Goal: Task Accomplishment & Management: Manage account settings

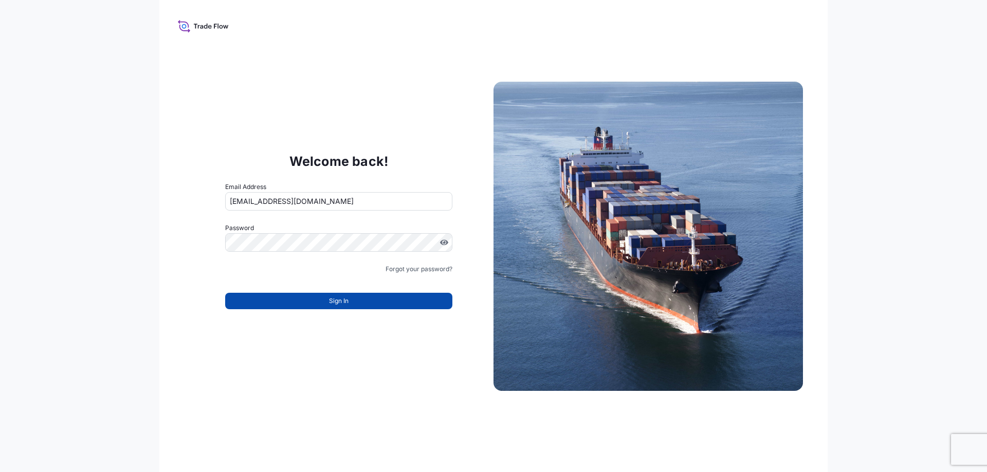
click at [322, 298] on button "Sign In" at bounding box center [338, 301] width 227 height 16
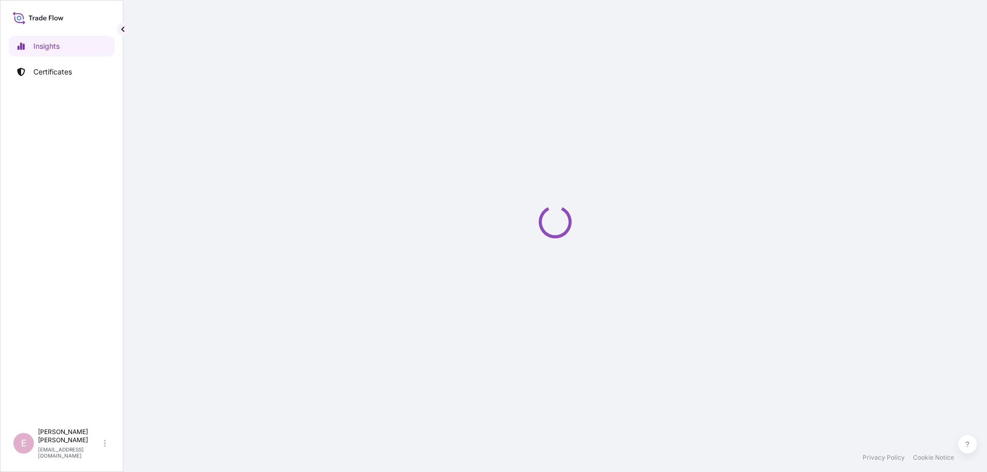
select select "2025"
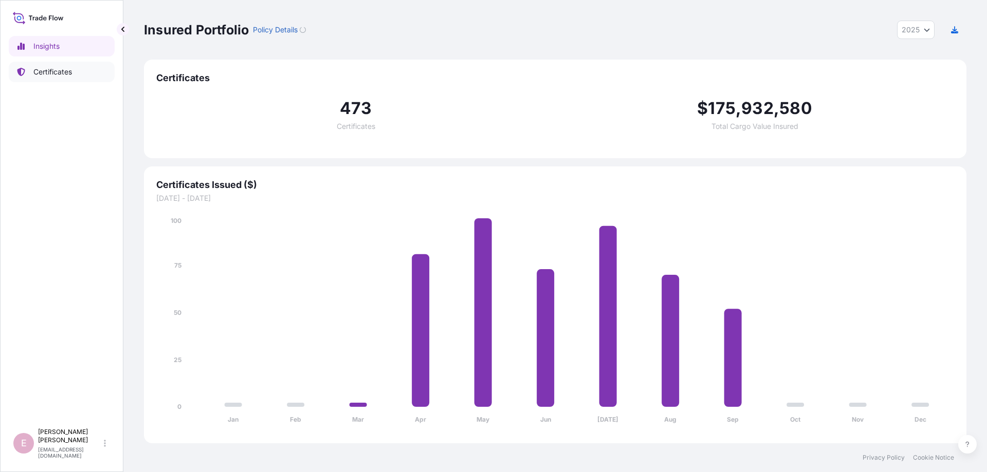
click at [59, 73] on p "Certificates" at bounding box center [52, 72] width 39 height 10
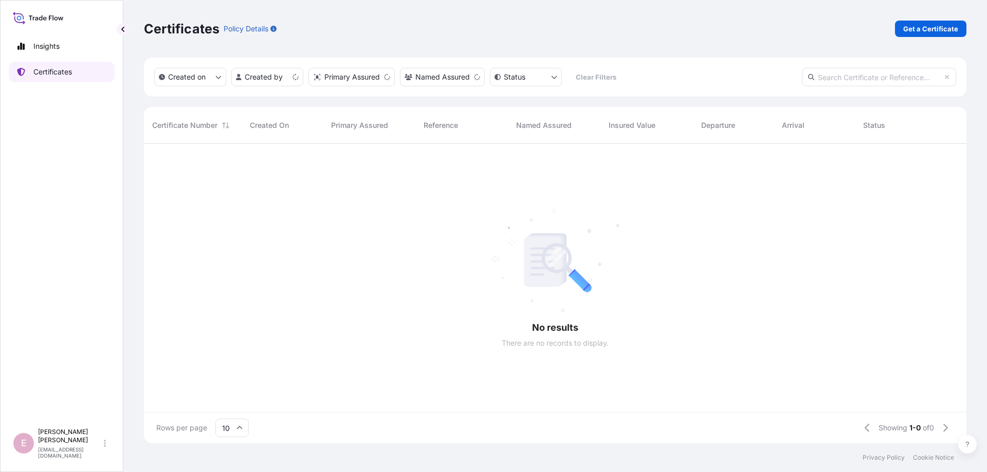
scroll to position [305, 822]
click at [870, 77] on input "text" at bounding box center [879, 77] width 154 height 19
paste input "[PHONE_NUMBER]"
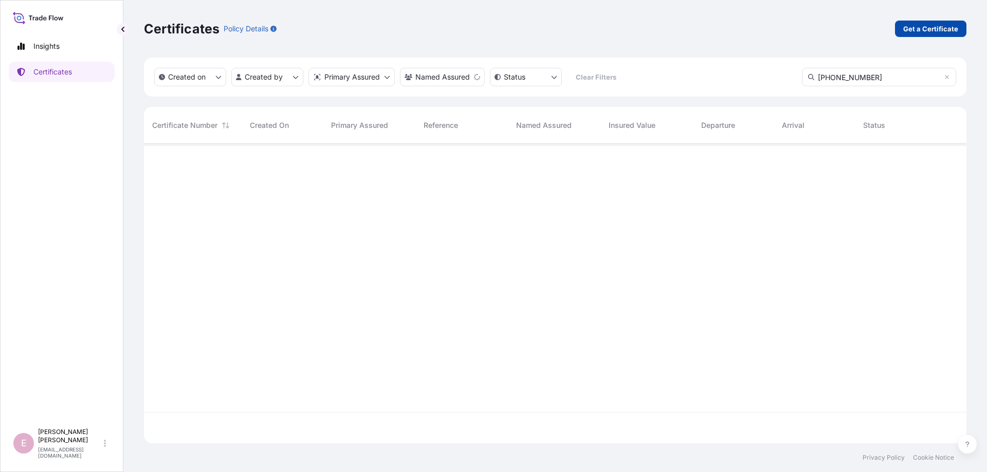
type input "[PHONE_NUMBER]"
click at [912, 25] on p "Get a Certificate" at bounding box center [930, 29] width 55 height 10
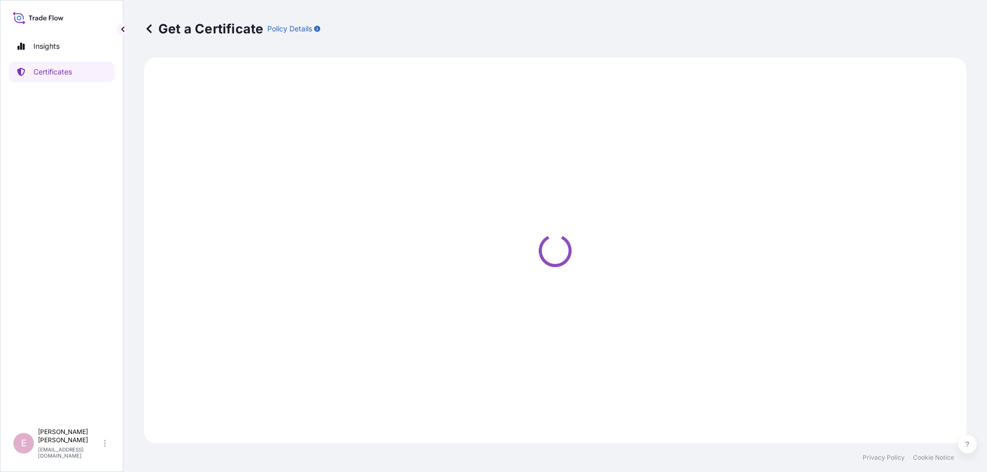
select select "Sea"
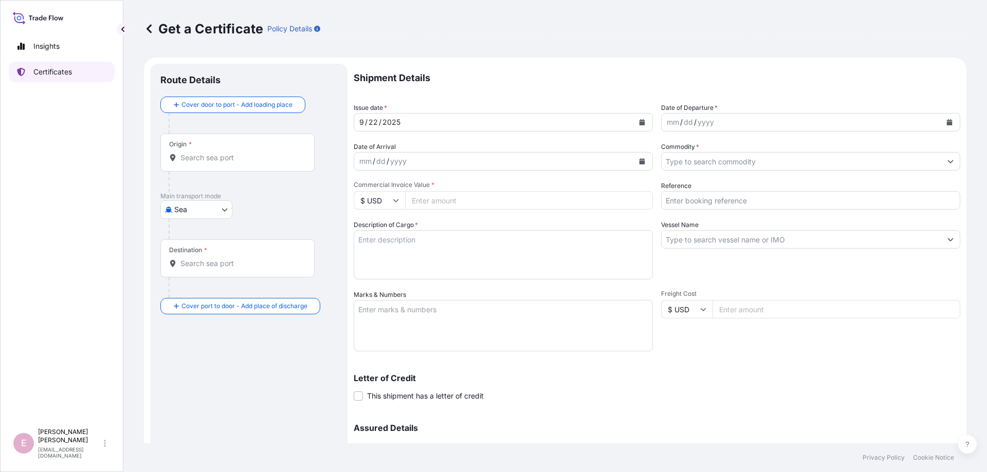
click at [78, 70] on link "Certificates" at bounding box center [62, 72] width 106 height 21
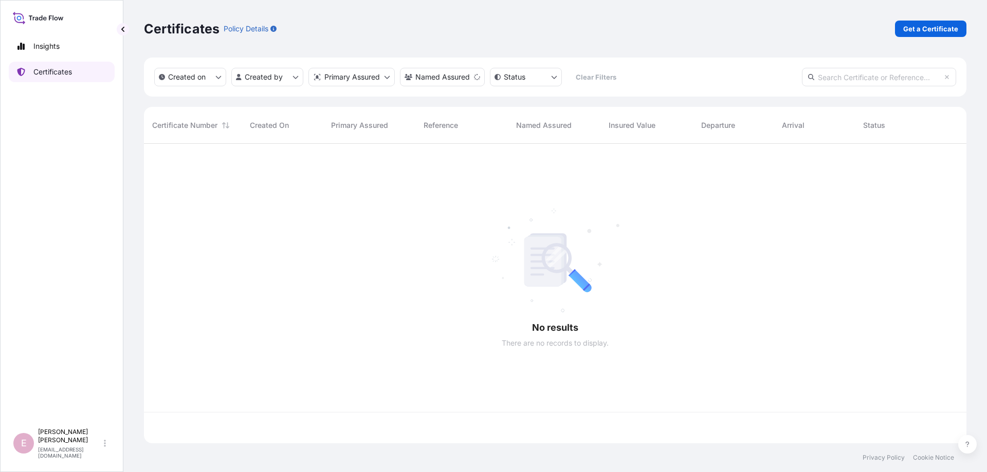
scroll to position [305, 822]
click at [859, 77] on input "text" at bounding box center [879, 77] width 154 height 19
paste input "[PHONE_NUMBER]"
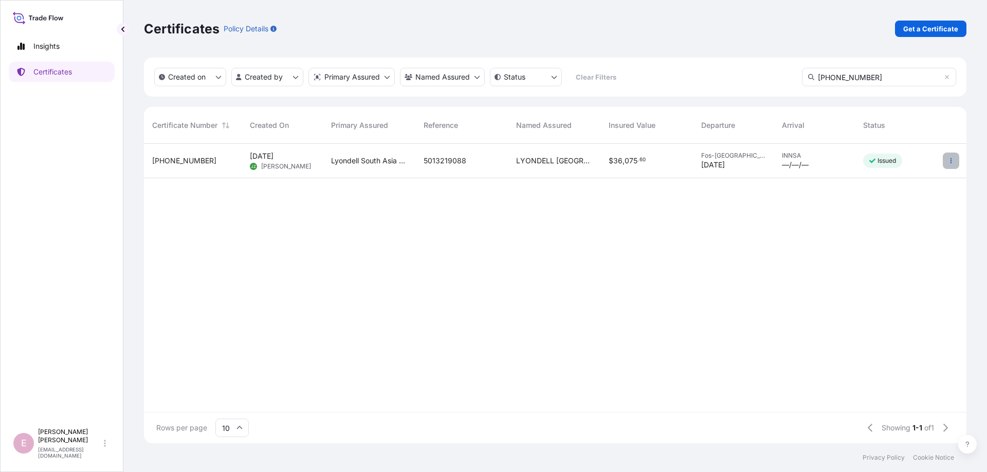
type input "[PHONE_NUMBER]"
click at [948, 158] on icon "button" at bounding box center [951, 161] width 6 height 6
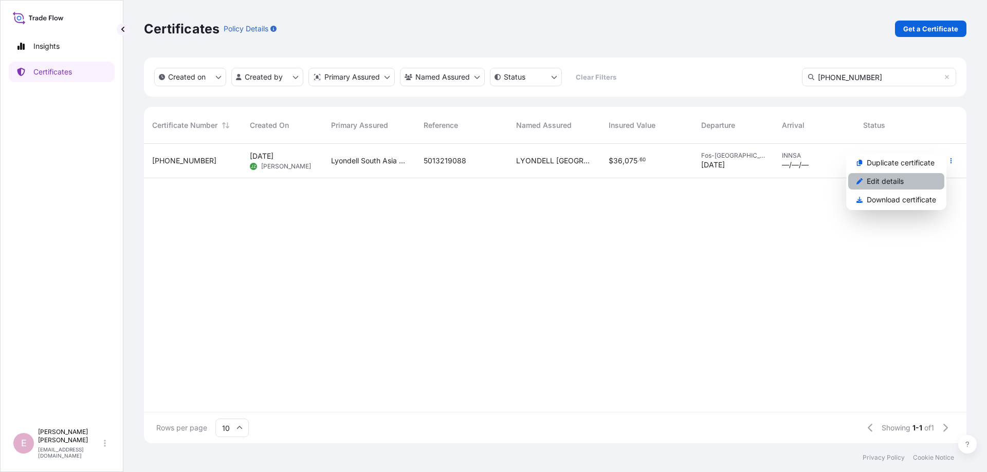
click at [881, 182] on p "Edit details" at bounding box center [884, 181] width 37 height 10
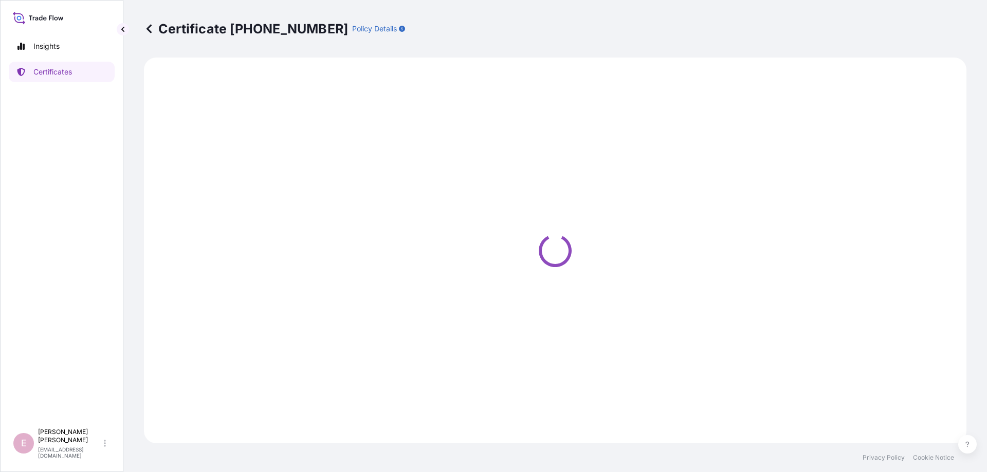
select select "Sea"
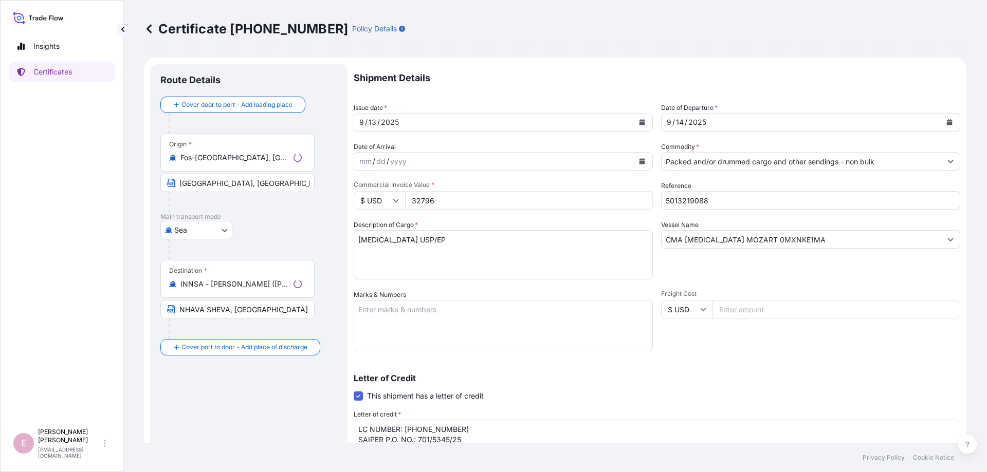
select select "32022"
click at [715, 197] on input "5013219088" at bounding box center [810, 200] width 299 height 19
type input "5013219089"
click at [713, 354] on div "Shipment Details Issue date * [DATE] Date of Departure * [DATE] Date of Arrival…" at bounding box center [657, 328] width 606 height 529
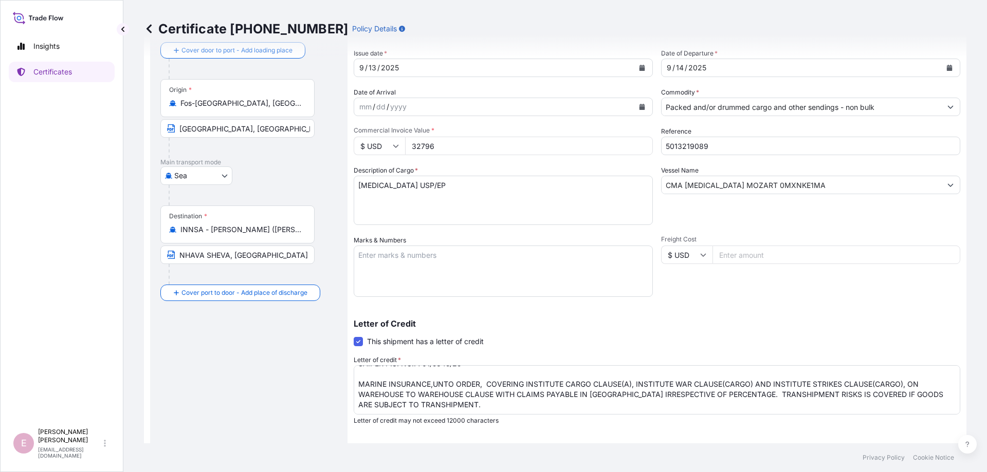
scroll to position [178, 0]
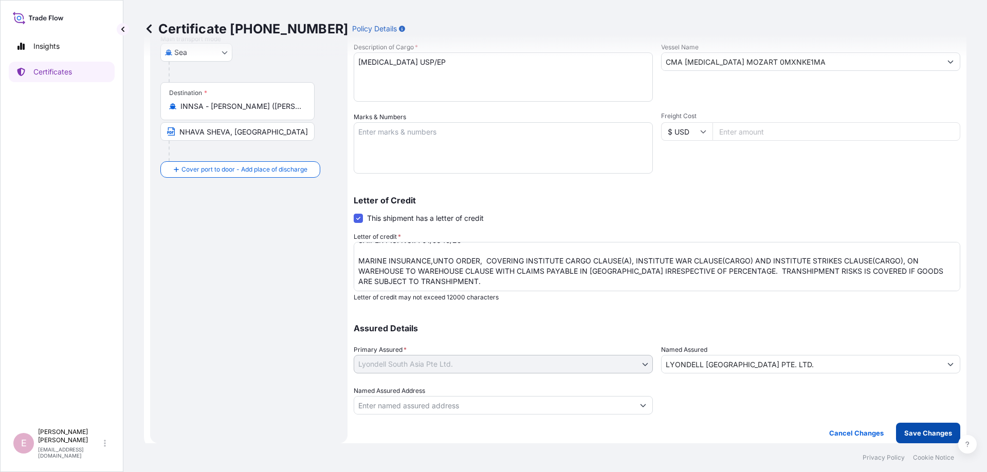
click at [920, 439] on button "Save Changes" at bounding box center [928, 433] width 64 height 21
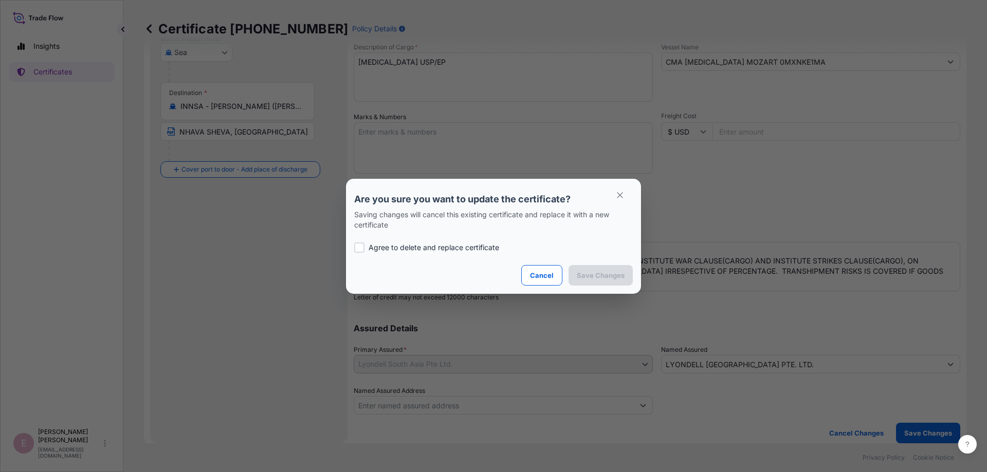
click at [356, 246] on div at bounding box center [359, 248] width 10 height 10
checkbox input "true"
click at [580, 277] on p "Save Changes" at bounding box center [601, 275] width 48 height 10
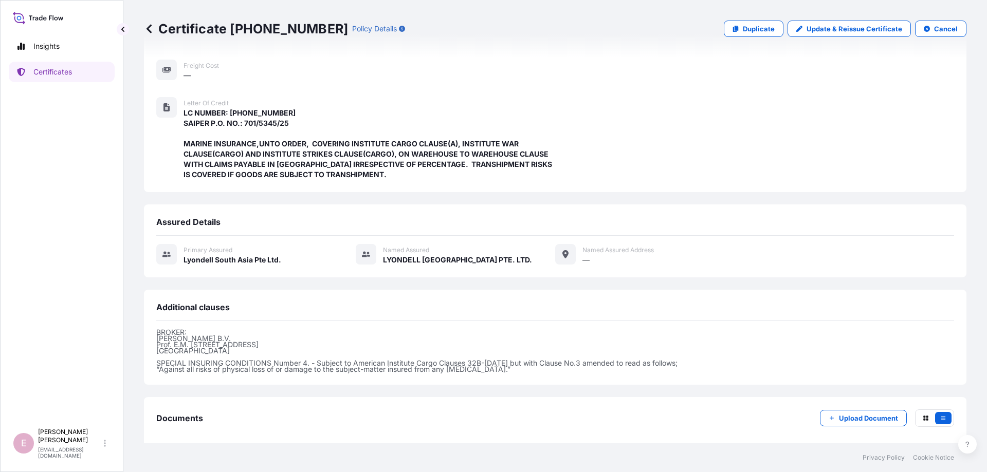
scroll to position [223, 0]
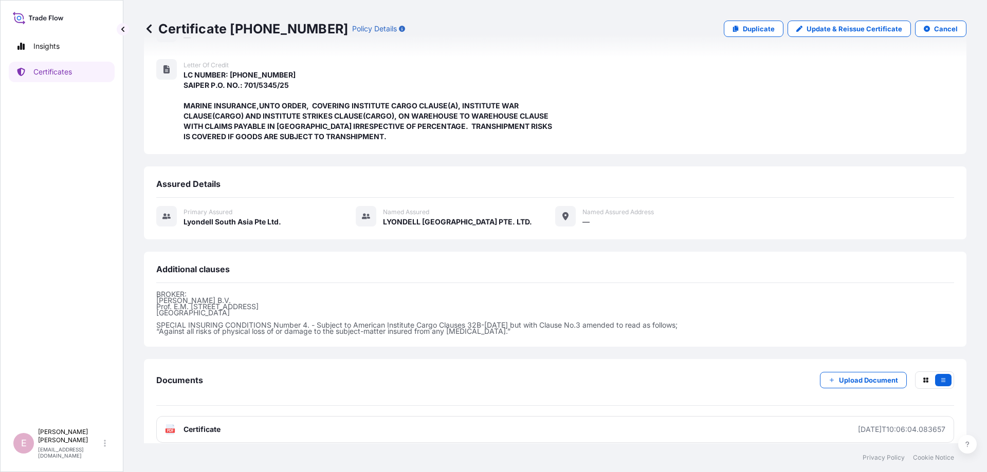
click at [171, 429] on text "PDF" at bounding box center [170, 431] width 7 height 4
